Goal: Check status: Check status

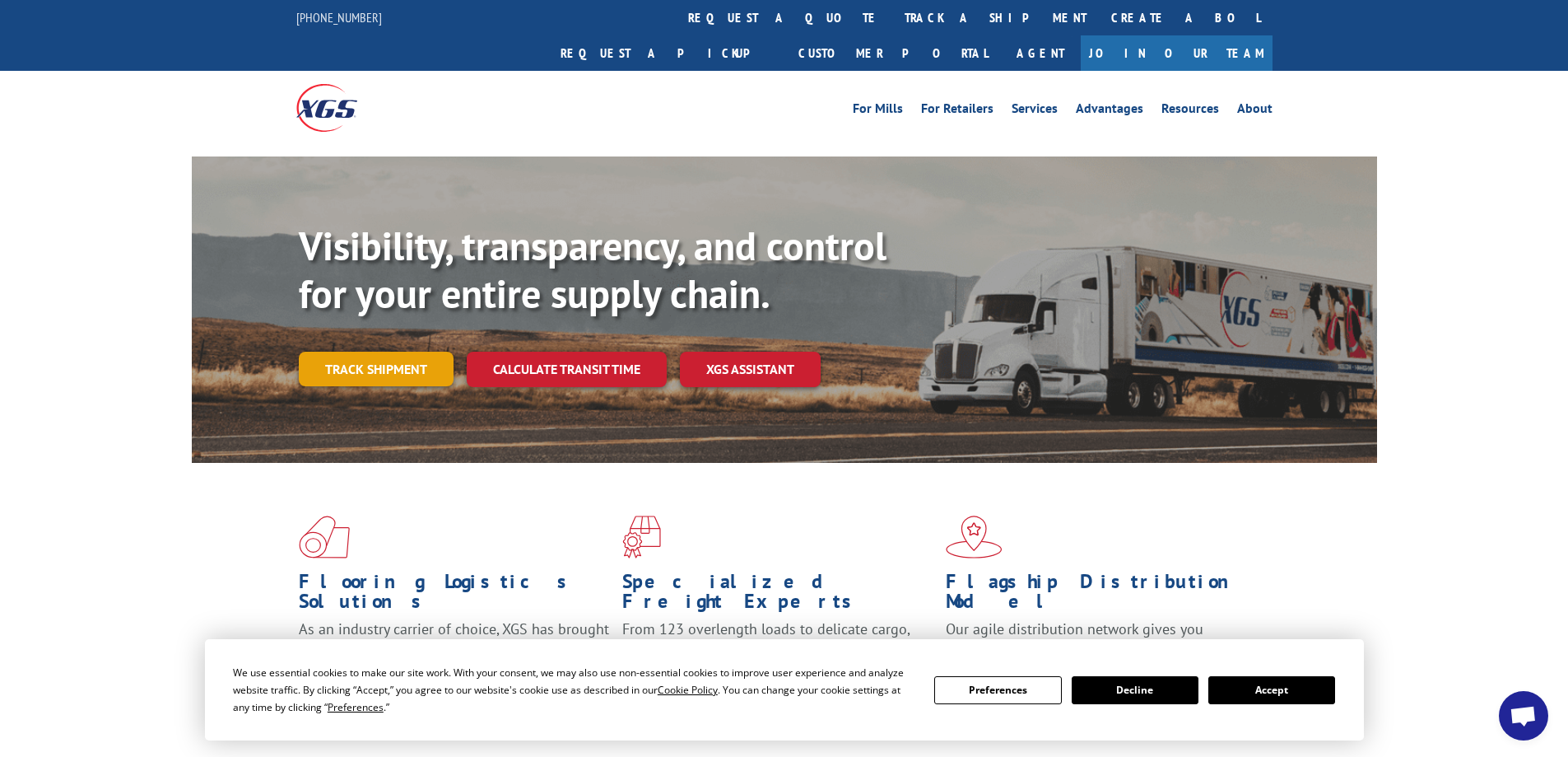
click at [381, 352] on link "Track shipment" at bounding box center [376, 368] width 154 height 34
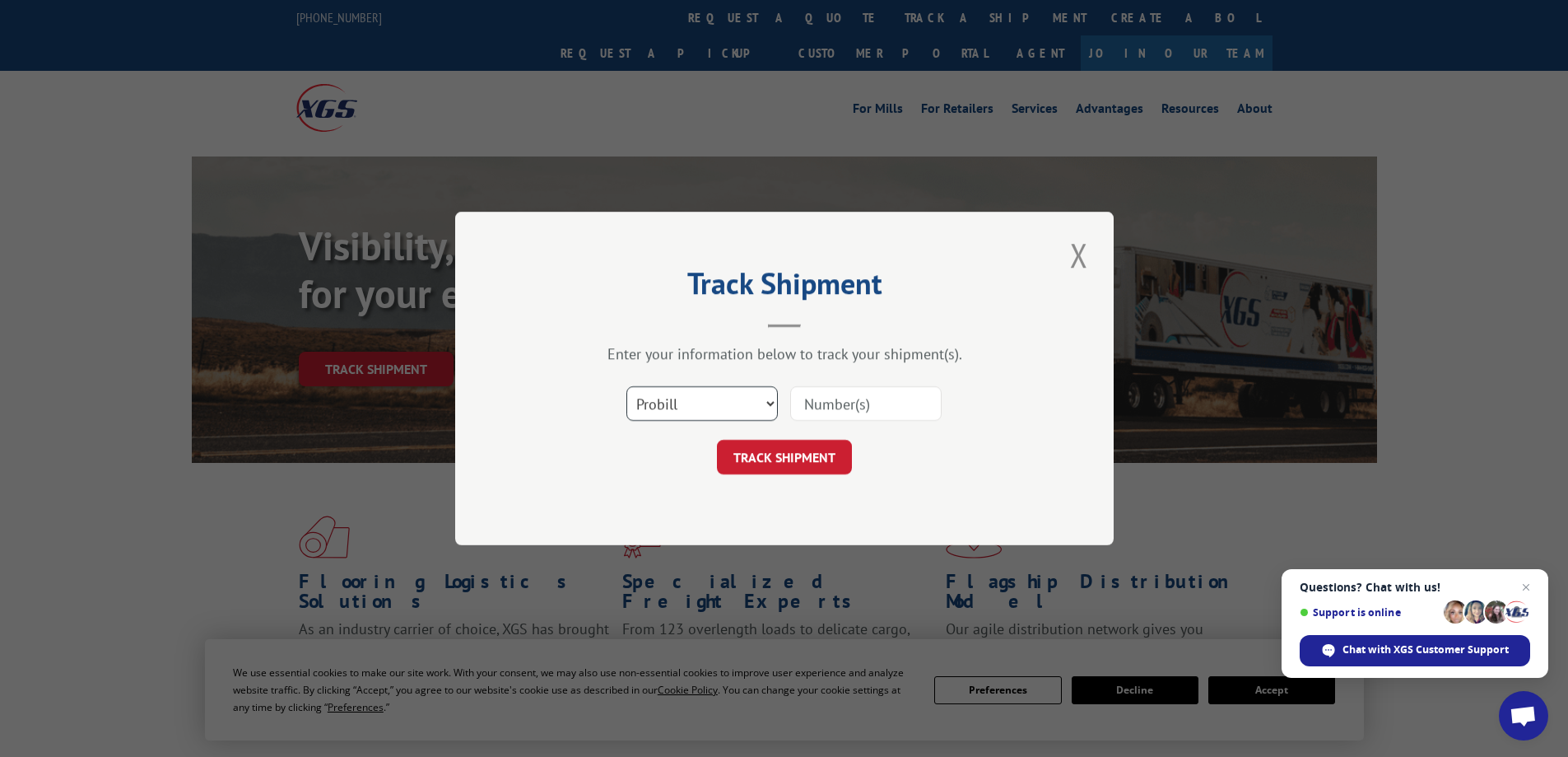
click at [731, 397] on select "Select category... Probill BOL PO" at bounding box center [702, 403] width 152 height 34
select select "po"
click at [626, 386] on select "Select category... Probill BOL PO" at bounding box center [702, 403] width 152 height 34
click at [829, 400] on input at bounding box center [866, 403] width 152 height 34
type input "vc004989"
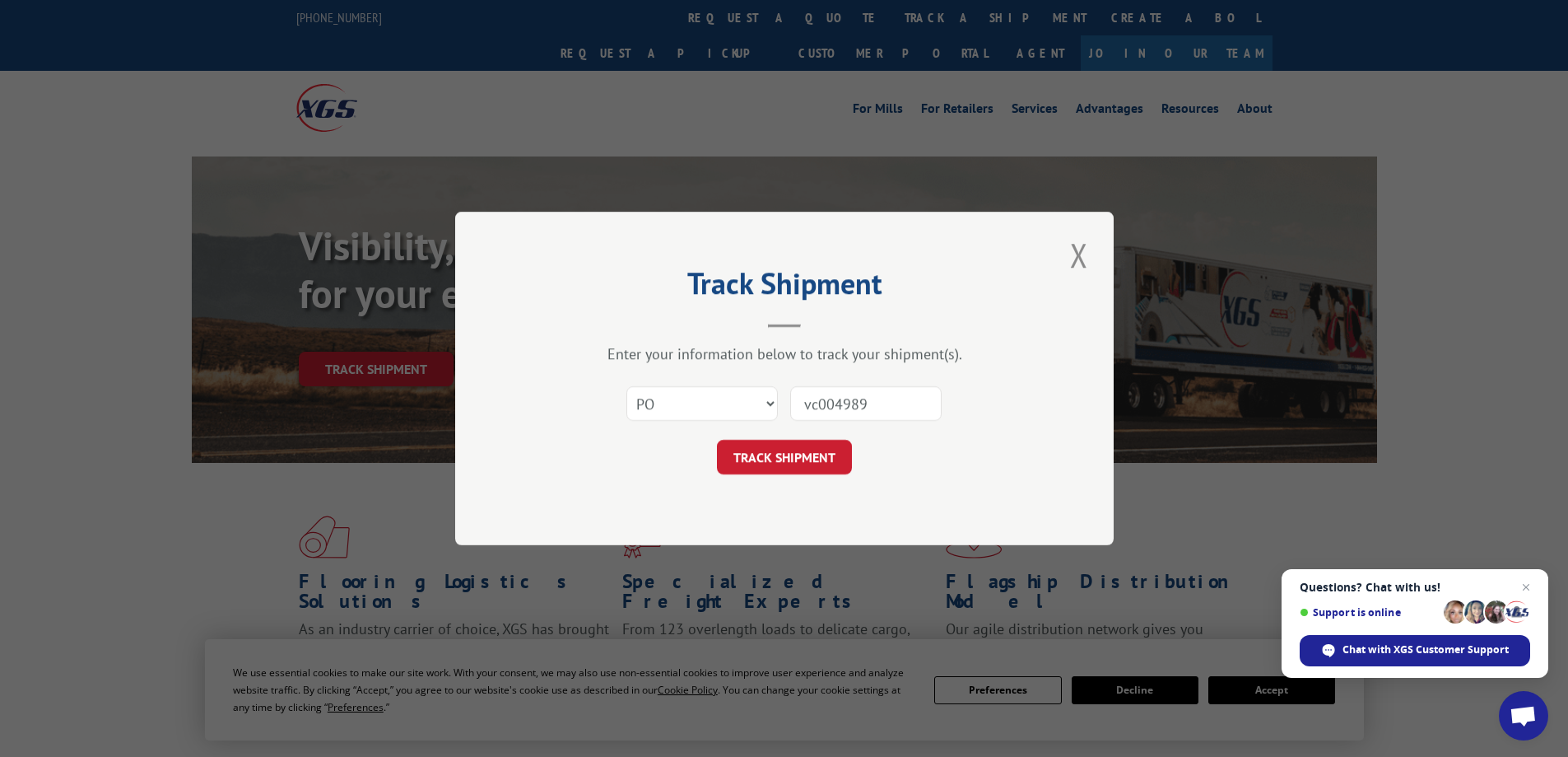
click at [767, 465] on button "TRACK SHIPMENT" at bounding box center [784, 456] width 135 height 34
